Goal: Use online tool/utility

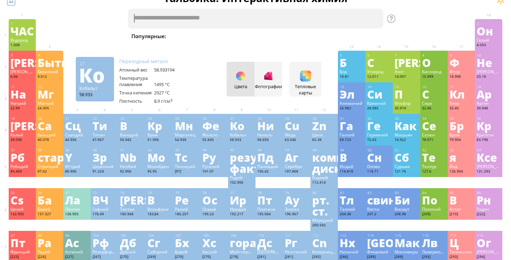
scroll to position [11, 0]
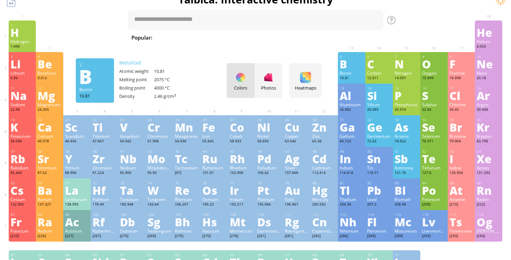
click at [330, 108] on div "11 Na Sodium 22.99 −1, 0, +1 −1, 0, +1 97.72 °C 883 °C 0.968 g/cm 3 [Ne]3s 1 12…" at bounding box center [256, 100] width 494 height 32
click at [201, 20] on textarea at bounding box center [255, 20] width 255 height 20
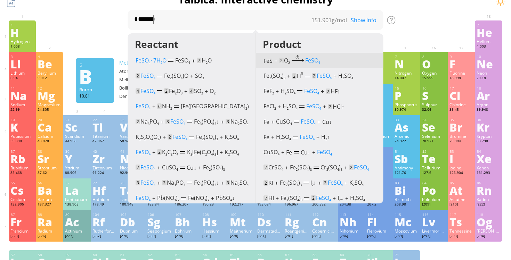
click at [310, 62] on span "FeSO 4" at bounding box center [312, 61] width 15 height 8
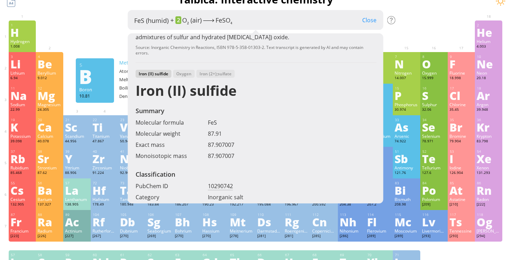
scroll to position [56, 0]
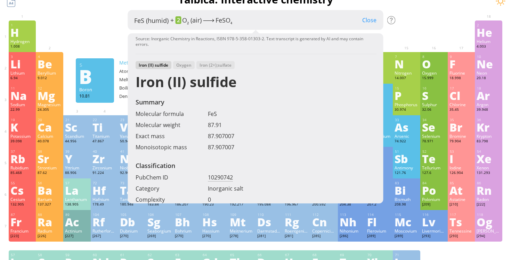
click at [370, 22] on div "Close" at bounding box center [369, 20] width 28 height 9
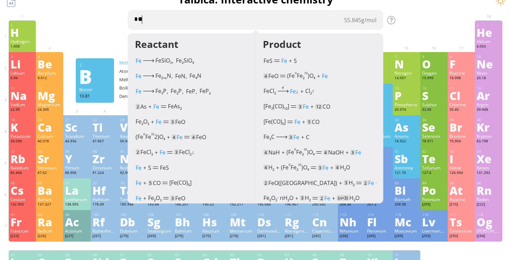
type textarea "*"
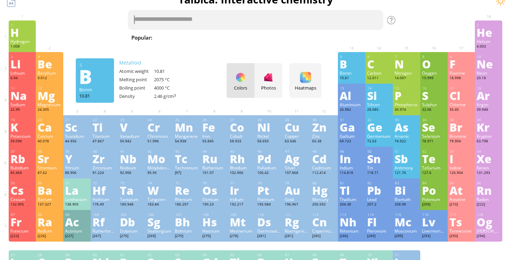
type textarea "*"
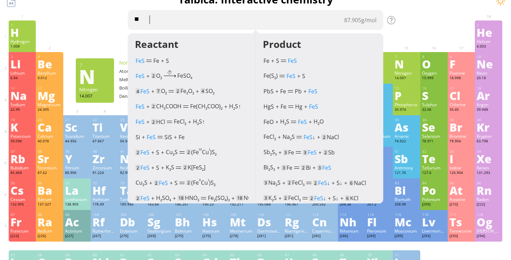
type textarea "*"
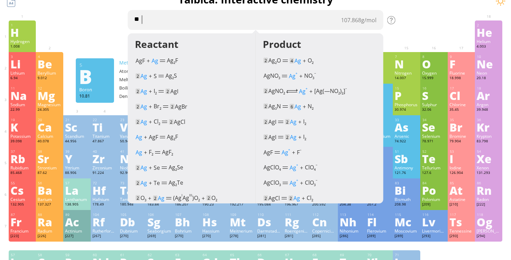
type textarea "*"
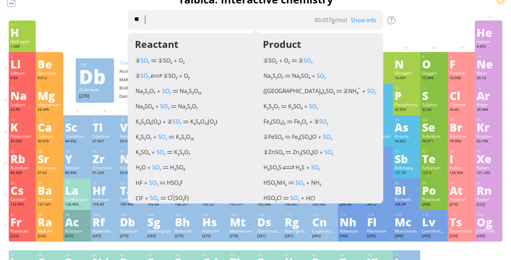
type textarea "*"
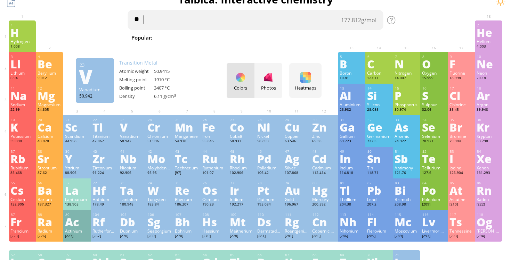
type textarea "*"
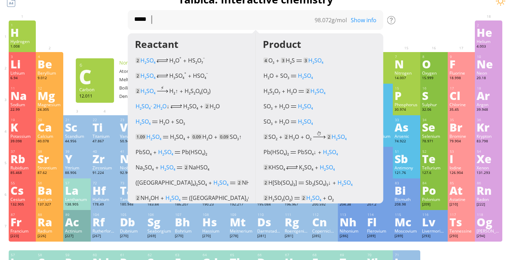
click at [365, 20] on div "Show info" at bounding box center [366, 20] width 35 height 8
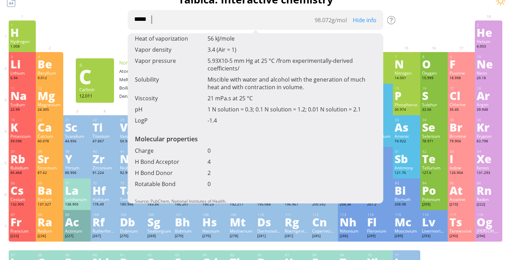
scroll to position [279, 0]
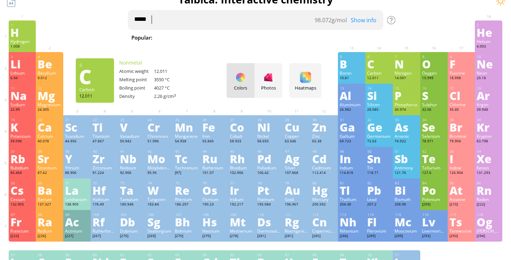
drag, startPoint x: 287, startPoint y: 23, endPoint x: 169, endPoint y: 35, distance: 118.7
click at [170, 35] on div "***** H₂SO₄ Popular: Water H 2 O H 2 SO 4 HCl H 2 SO 4 + NaOH Methane [MEDICAL_…" at bounding box center [255, 26] width 255 height 32
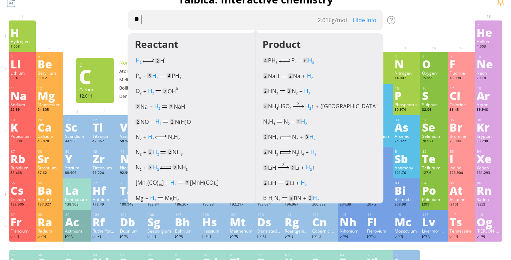
type textarea "*"
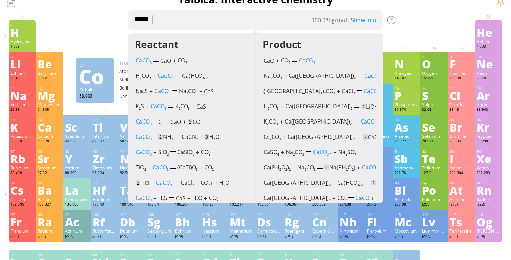
click at [158, 21] on textarea "******" at bounding box center [255, 20] width 255 height 20
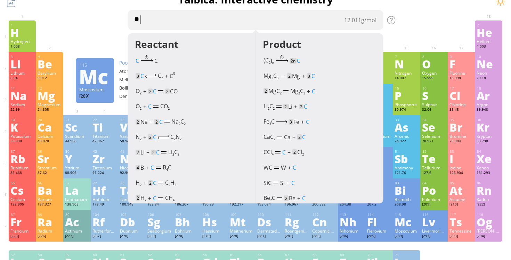
type textarea "*"
